Goal: Information Seeking & Learning: Learn about a topic

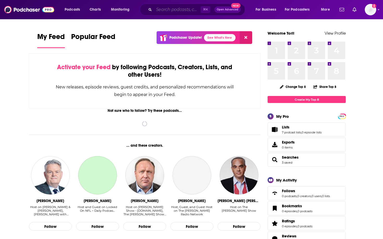
click at [160, 11] on input "Search podcasts, credits, & more..." at bounding box center [177, 9] width 47 height 8
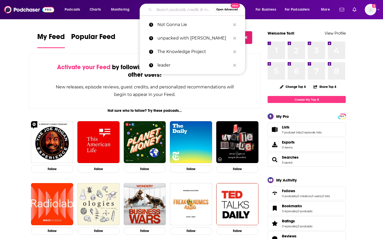
paste input "The Best People with [PERSON_NAME]"
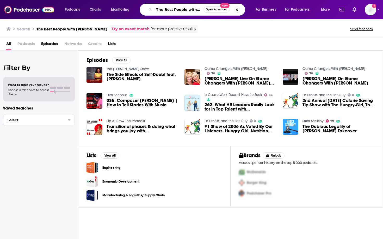
click at [172, 10] on input "The Best People with [PERSON_NAME]" at bounding box center [178, 9] width 49 height 8
click at [198, 10] on input "The Best People with [PERSON_NAME]" at bounding box center [178, 9] width 49 height 8
drag, startPoint x: 198, startPoint y: 10, endPoint x: 204, endPoint y: 9, distance: 6.3
click at [204, 9] on div "The Best People with [PERSON_NAME] Open Advanced New" at bounding box center [191, 10] width 105 height 12
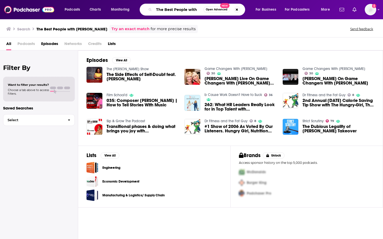
scroll to position [0, 0]
type input "The Best People"
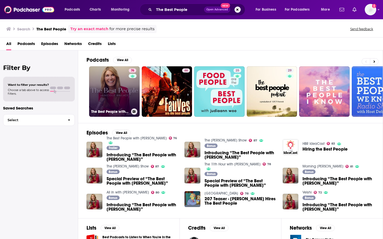
click at [108, 81] on link "76 The Best People with [PERSON_NAME]" at bounding box center [114, 91] width 50 height 50
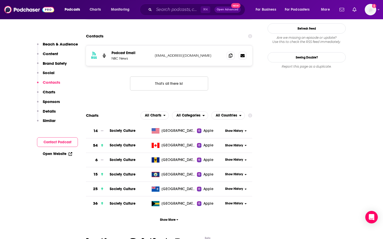
scroll to position [537, 0]
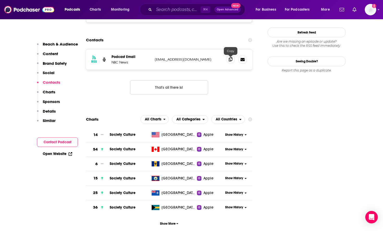
click at [231, 61] on icon at bounding box center [230, 59] width 4 height 4
